Goal: Information Seeking & Learning: Learn about a topic

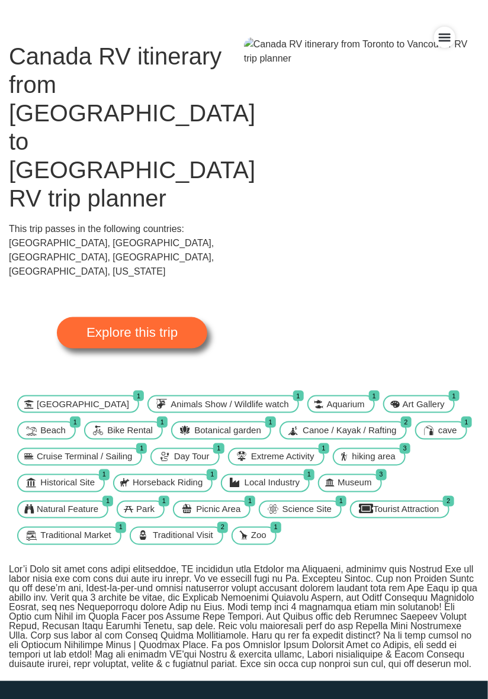
scroll to position [59, 0]
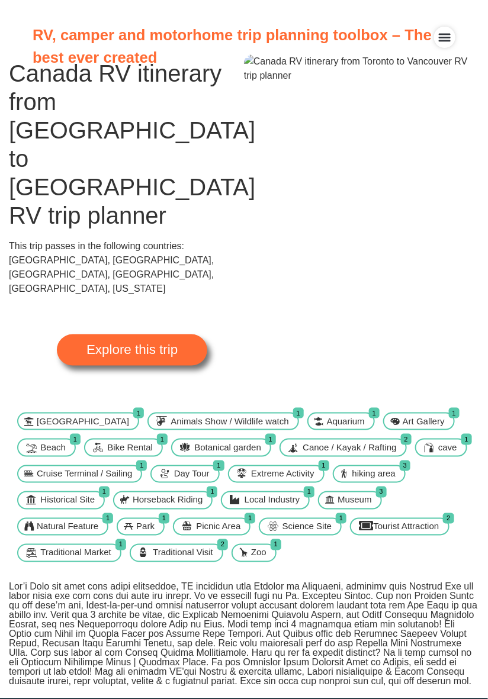
click at [143, 343] on span "Explore this trip" at bounding box center [131, 349] width 91 height 13
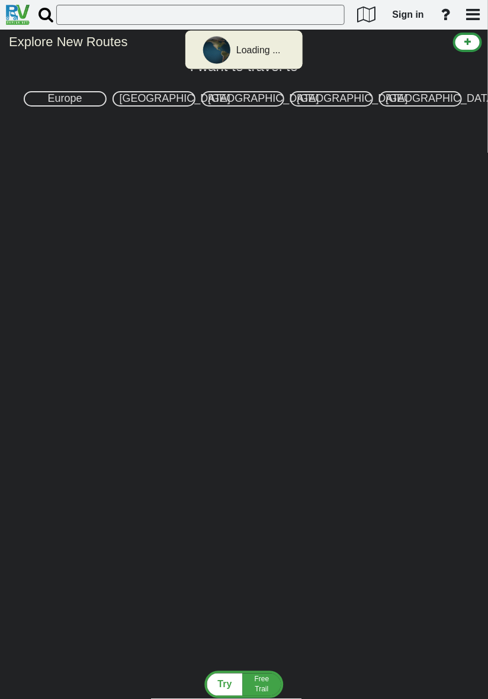
select select "number:8"
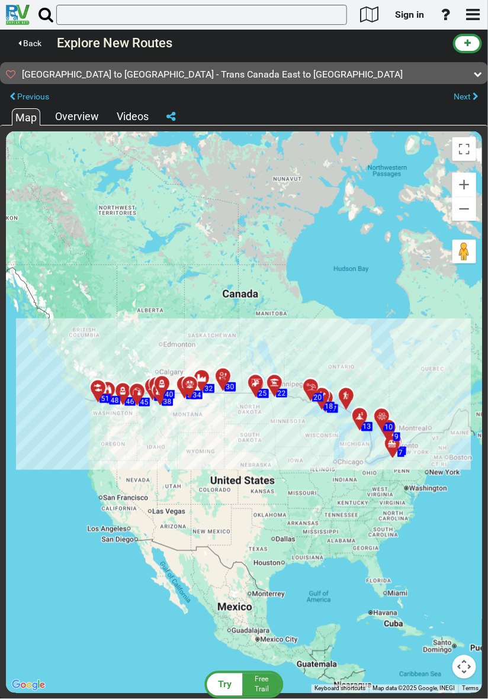
click at [82, 111] on div "Overview" at bounding box center [77, 116] width 50 height 15
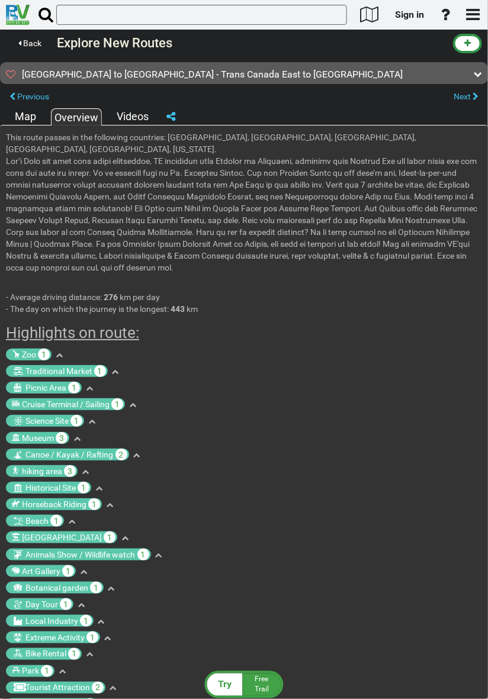
click at [132, 114] on div "Videos" at bounding box center [133, 116] width 38 height 15
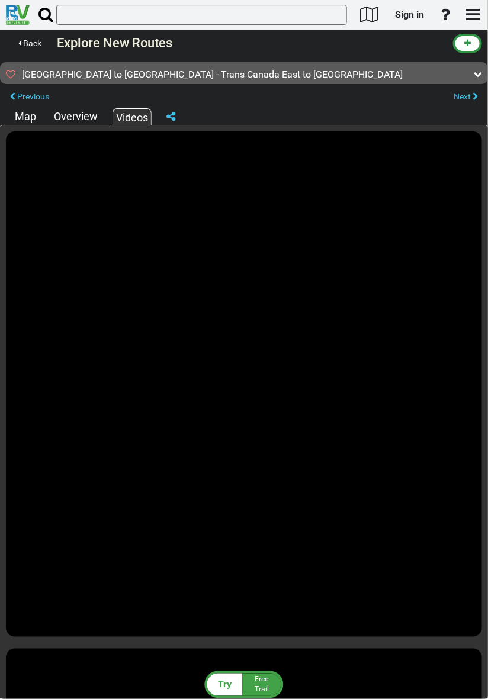
click at [33, 118] on div "Map" at bounding box center [25, 116] width 27 height 15
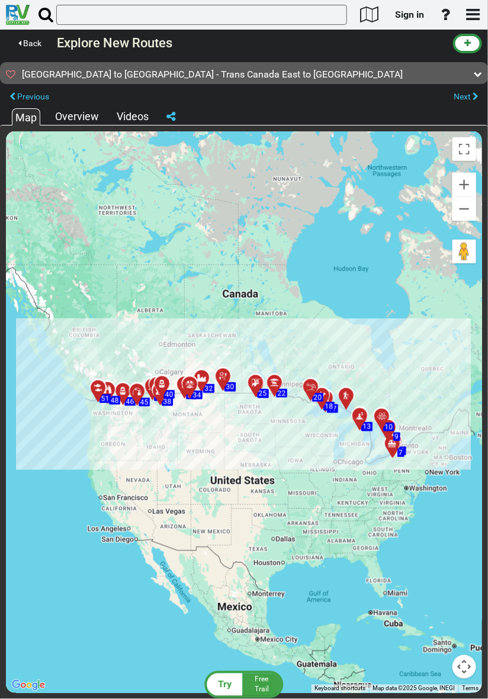
click at [24, 122] on div "Map" at bounding box center [26, 116] width 28 height 17
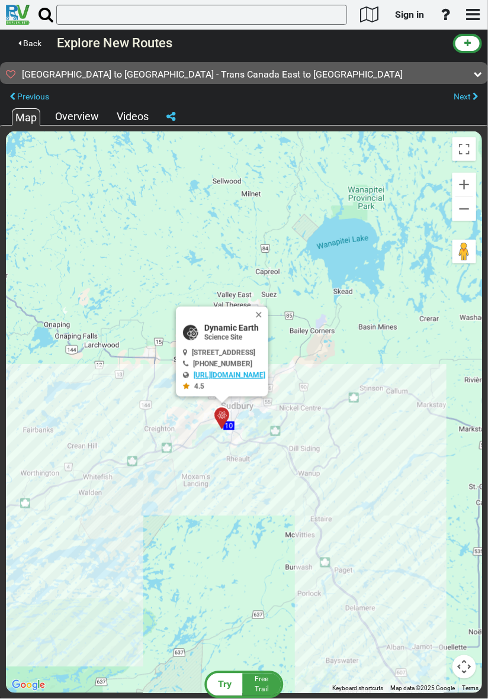
click at [222, 374] on link "[URL][DOMAIN_NAME]" at bounding box center [229, 375] width 72 height 8
